Goal: Information Seeking & Learning: Learn about a topic

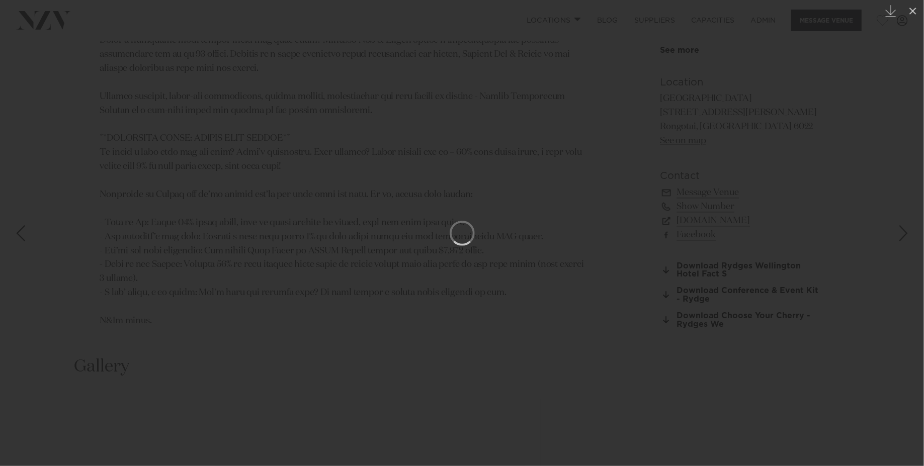
scroll to position [1173, 0]
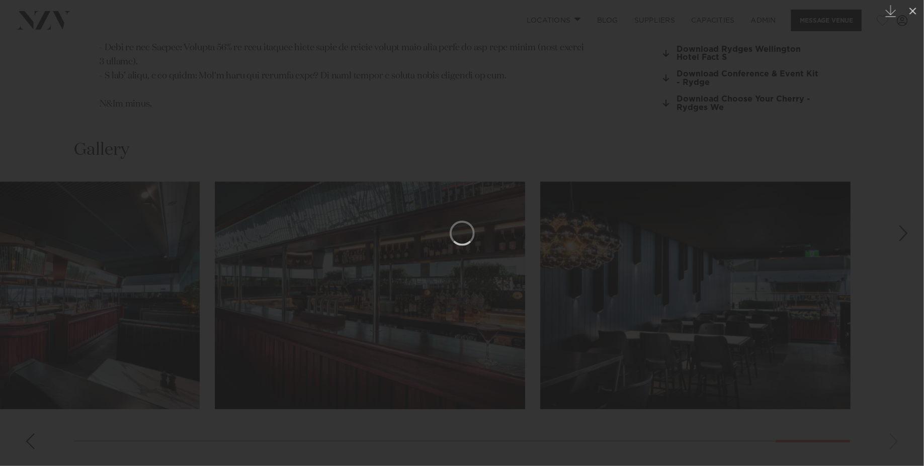
click at [74, 71] on div at bounding box center [462, 233] width 924 height 466
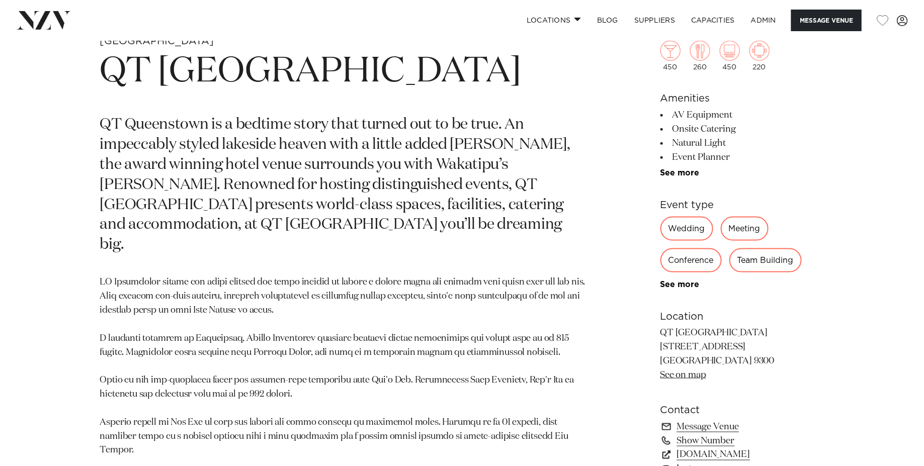
scroll to position [482, 0]
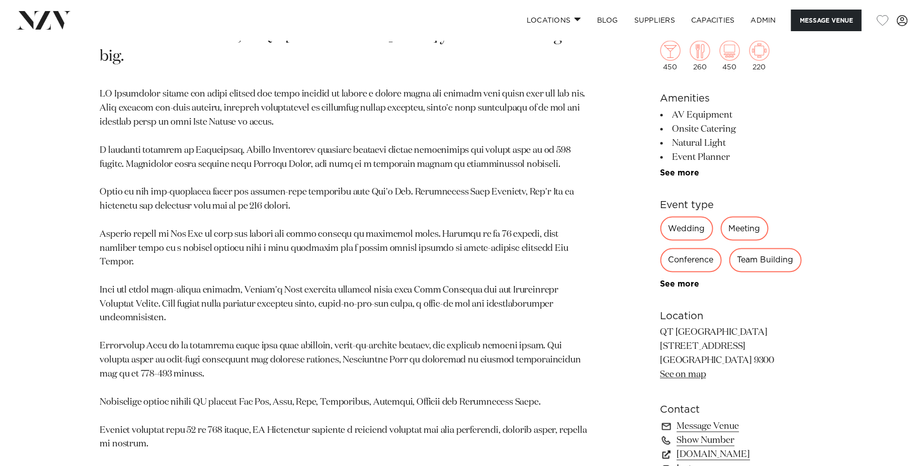
scroll to position [740, 0]
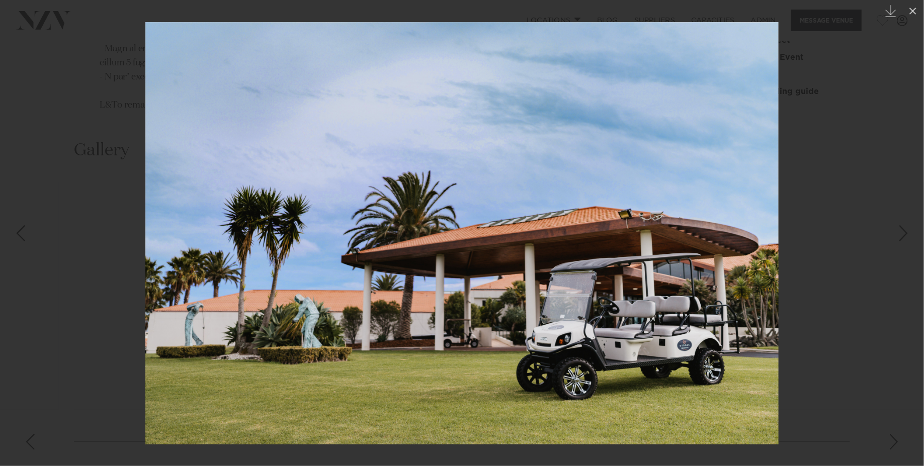
click at [89, 39] on div at bounding box center [462, 233] width 924 height 466
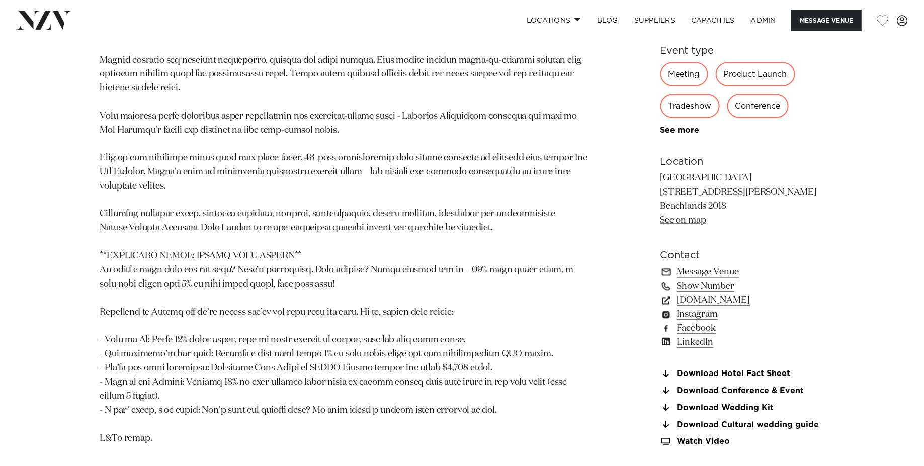
scroll to position [721, 0]
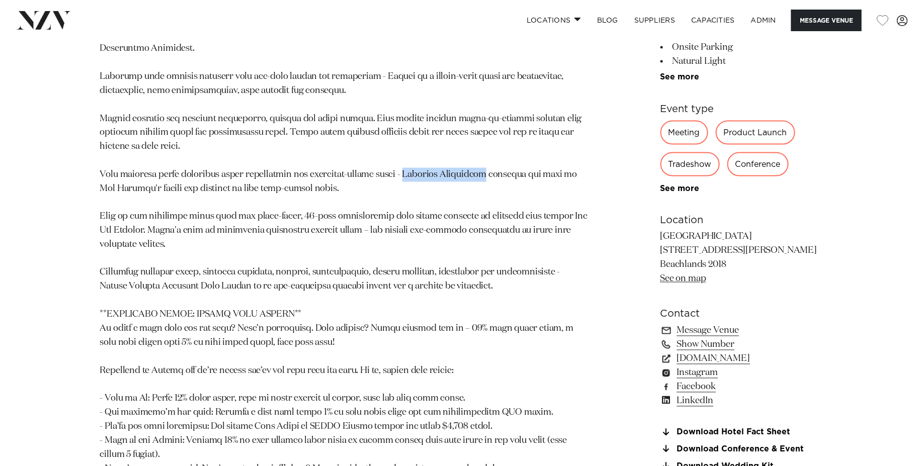
drag, startPoint x: 481, startPoint y: 223, endPoint x: 401, endPoint y: 217, distance: 80.2
click at [401, 217] on p at bounding box center [344, 259] width 489 height 491
copy p "Nineteen Restaurant"
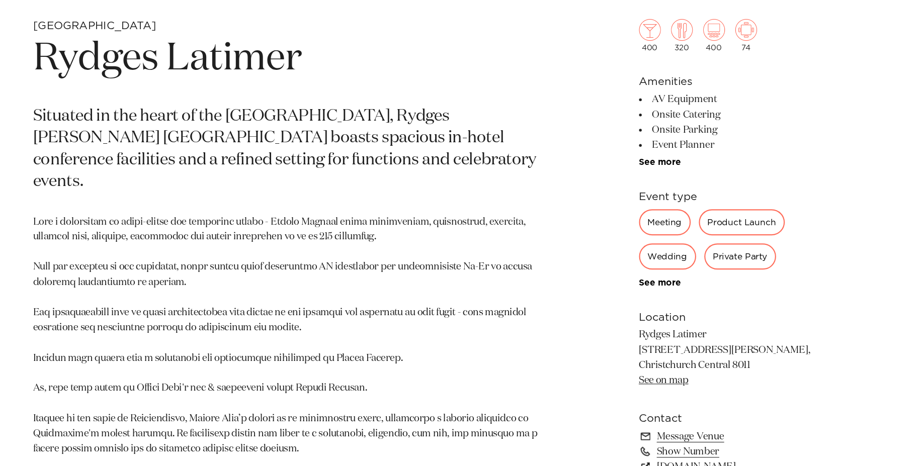
scroll to position [506, 0]
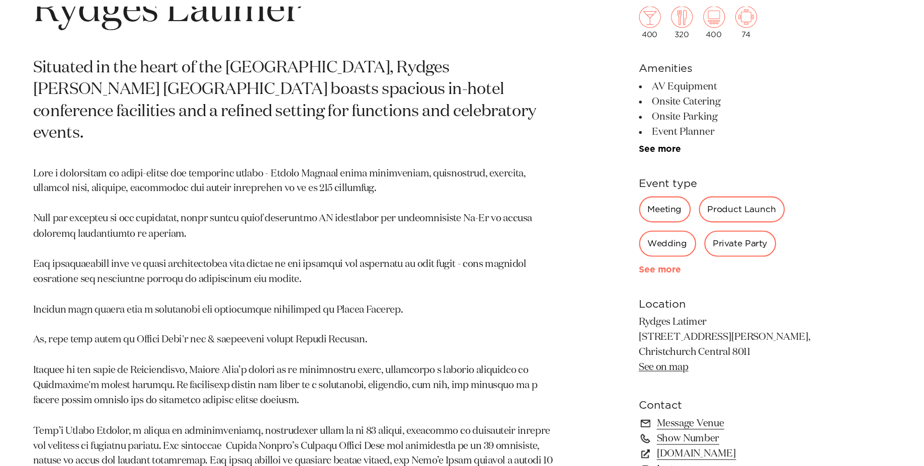
click at [687, 286] on link "See more" at bounding box center [700, 285] width 78 height 8
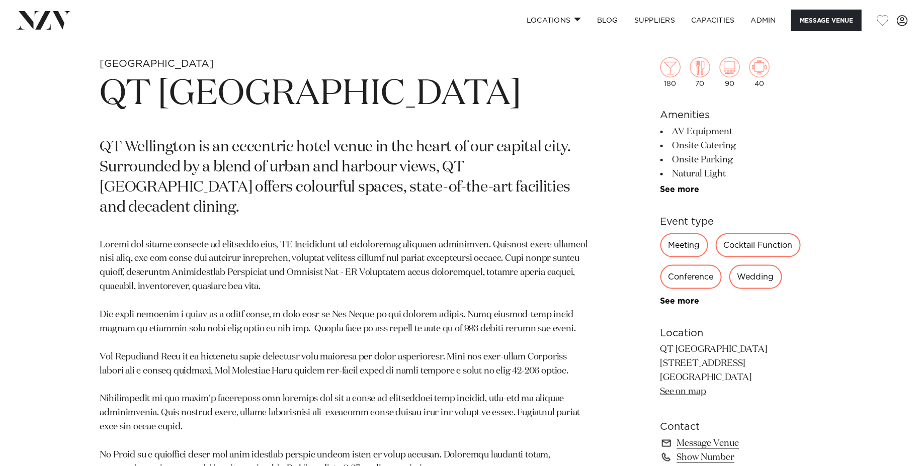
scroll to position [458, 0]
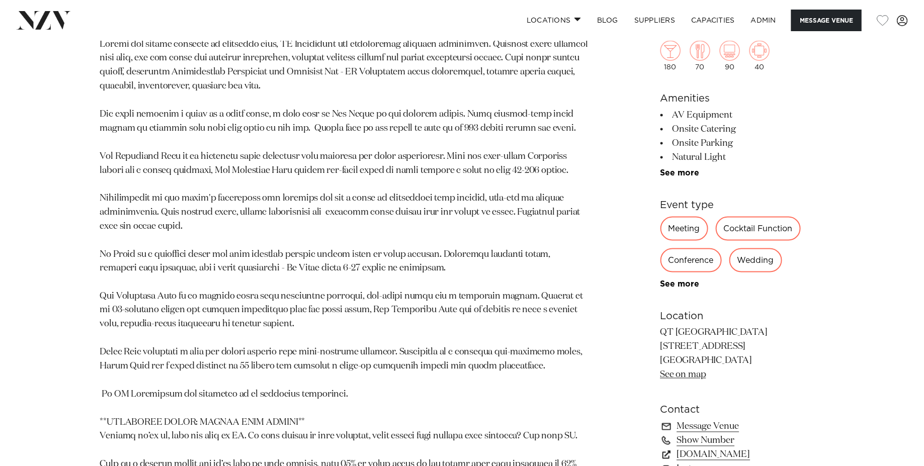
scroll to position [660, 0]
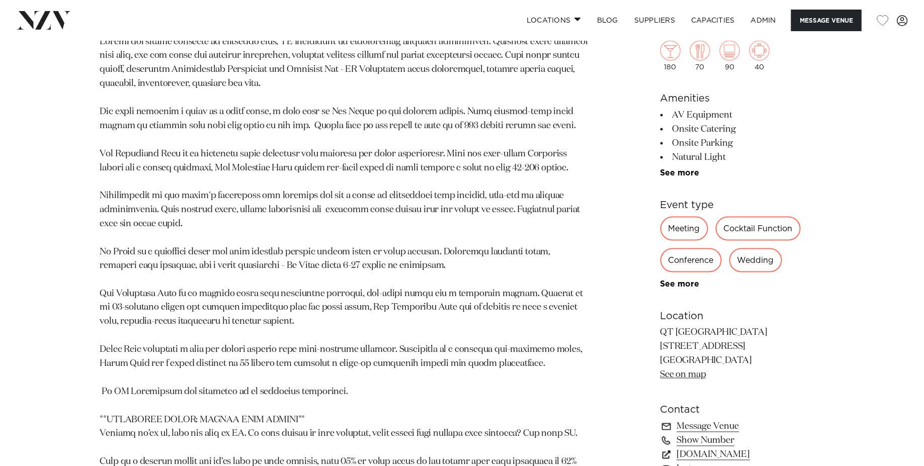
click at [244, 299] on p at bounding box center [344, 315] width 489 height 561
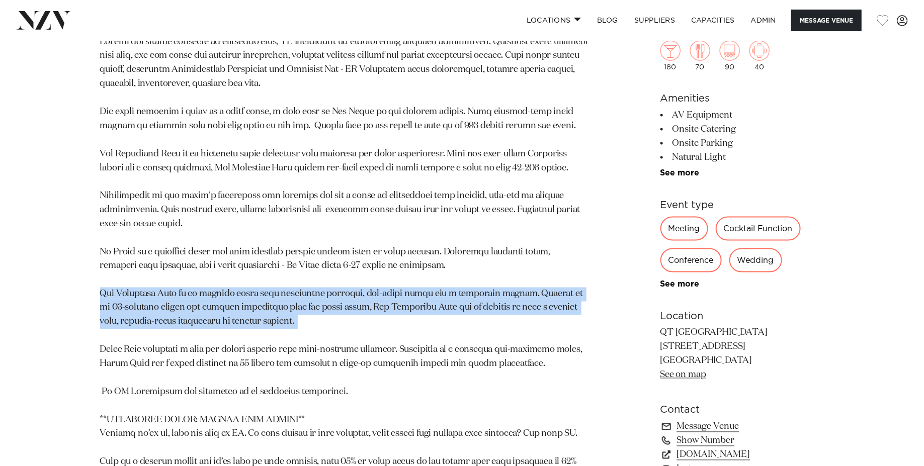
click at [237, 254] on p at bounding box center [344, 315] width 489 height 561
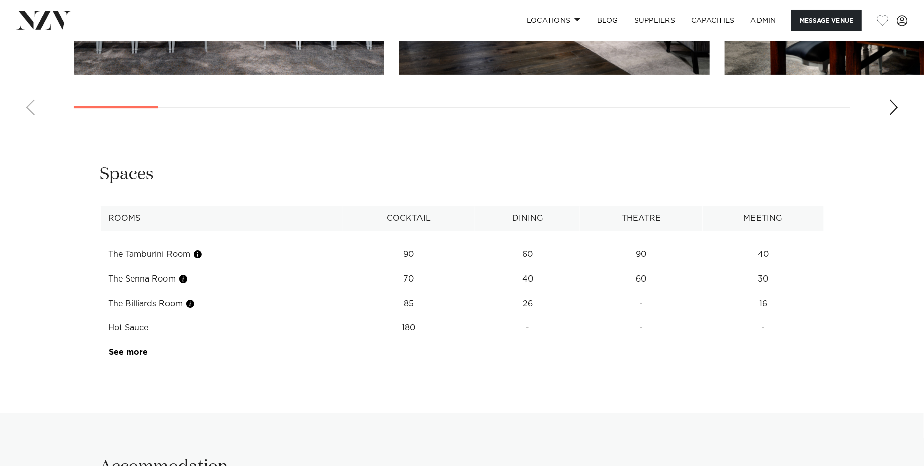
scroll to position [1482, 0]
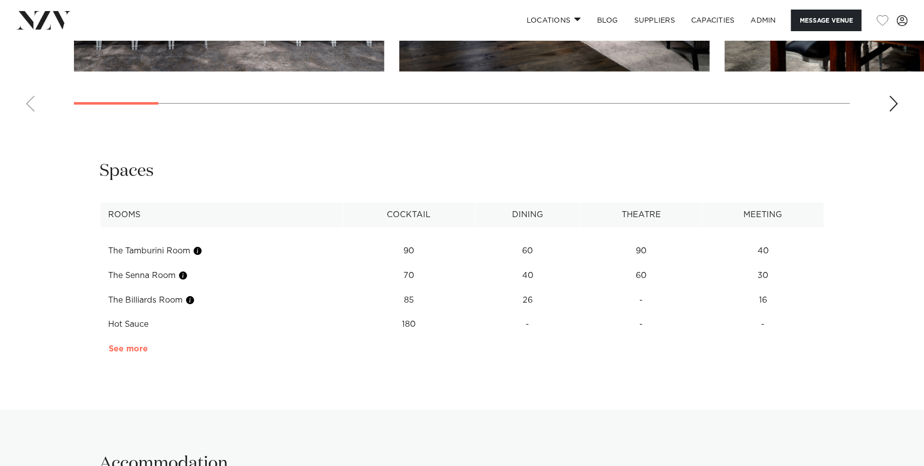
click at [110, 345] on link "See more" at bounding box center [148, 349] width 78 height 8
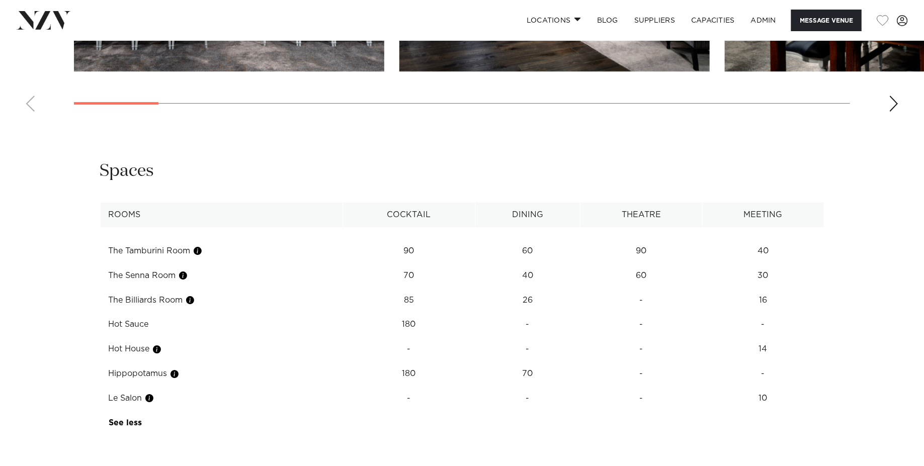
scroll to position [1468, 0]
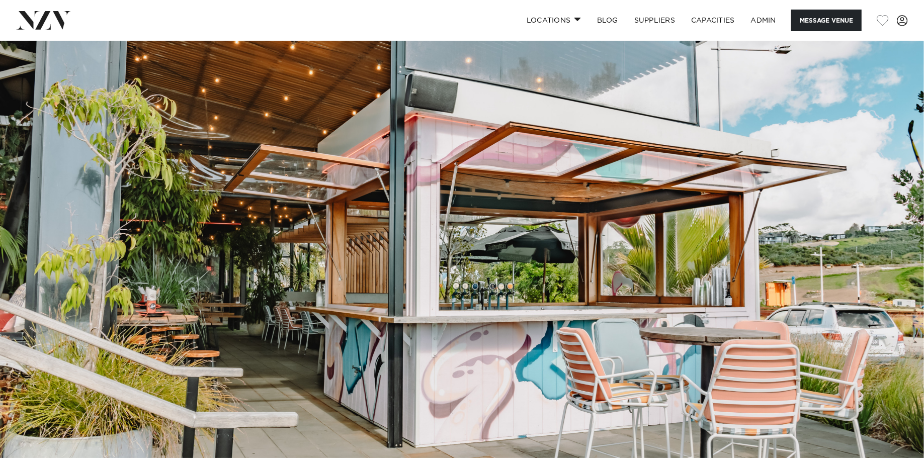
scroll to position [13, 0]
